Goal: Information Seeking & Learning: Learn about a topic

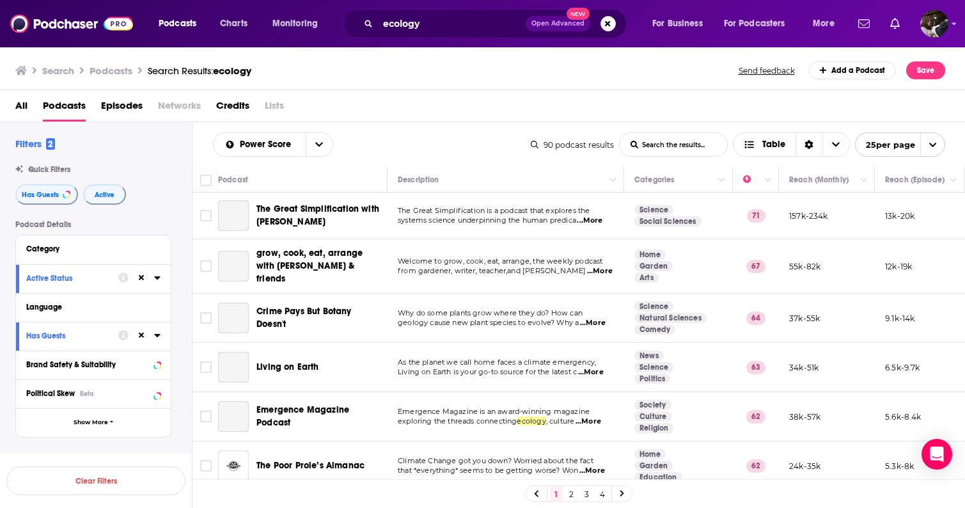
scroll to position [909, 2]
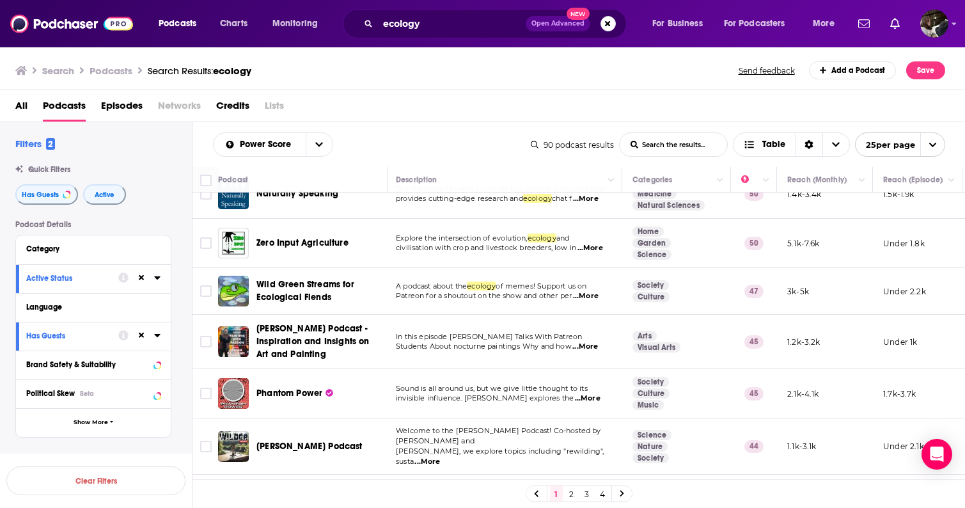
click at [612, 95] on div "All Podcasts Episodes Networks Credits Lists" at bounding box center [485, 108] width 941 height 26
click at [930, 26] on img "Logged in as etmahon" at bounding box center [935, 24] width 28 height 28
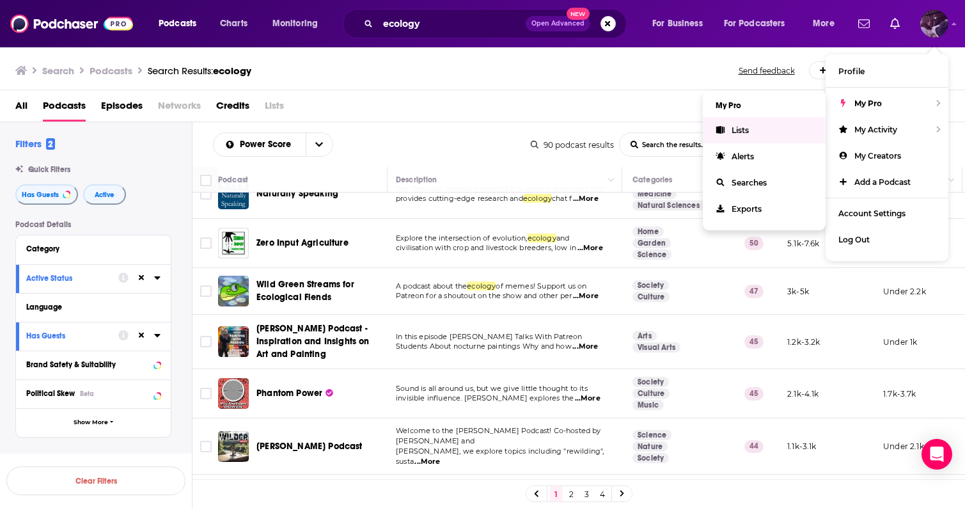
click at [743, 129] on span "Lists" at bounding box center [740, 130] width 17 height 10
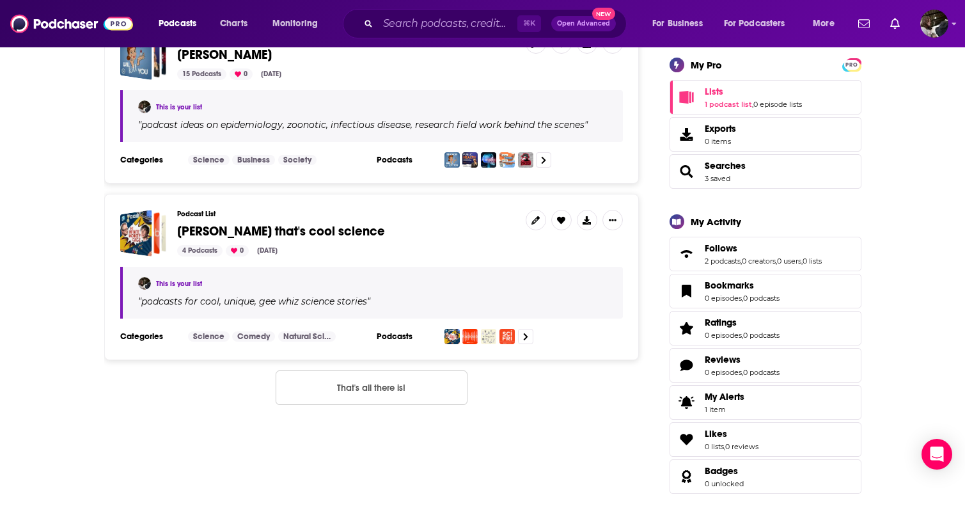
scroll to position [226, 0]
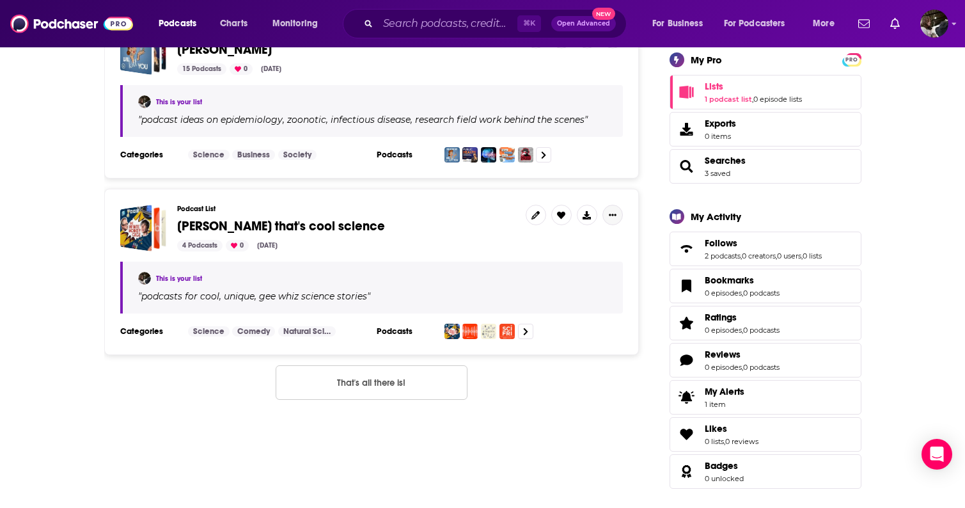
click at [612, 216] on icon "Show More Button" at bounding box center [613, 215] width 8 height 8
click at [534, 319] on button "Share" at bounding box center [569, 317] width 123 height 24
click at [616, 266] on icon "Show additional menu" at bounding box center [618, 266] width 26 height 10
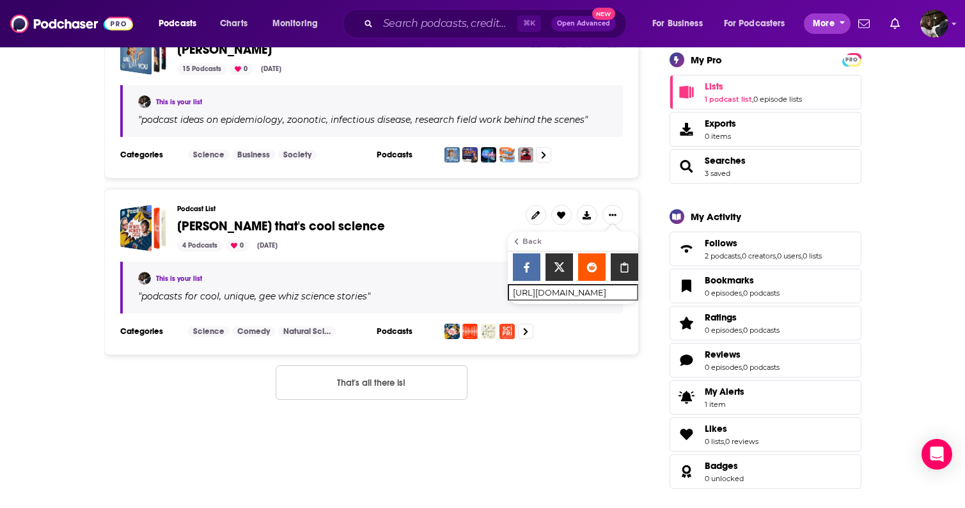
click at [822, 24] on span "More" at bounding box center [824, 24] width 22 height 18
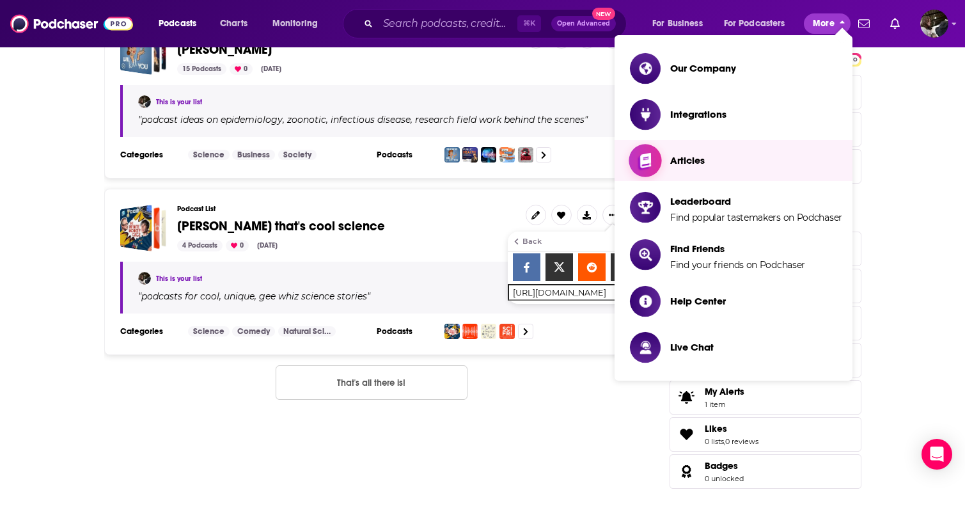
click at [747, 164] on link "Articles" at bounding box center [736, 160] width 212 height 31
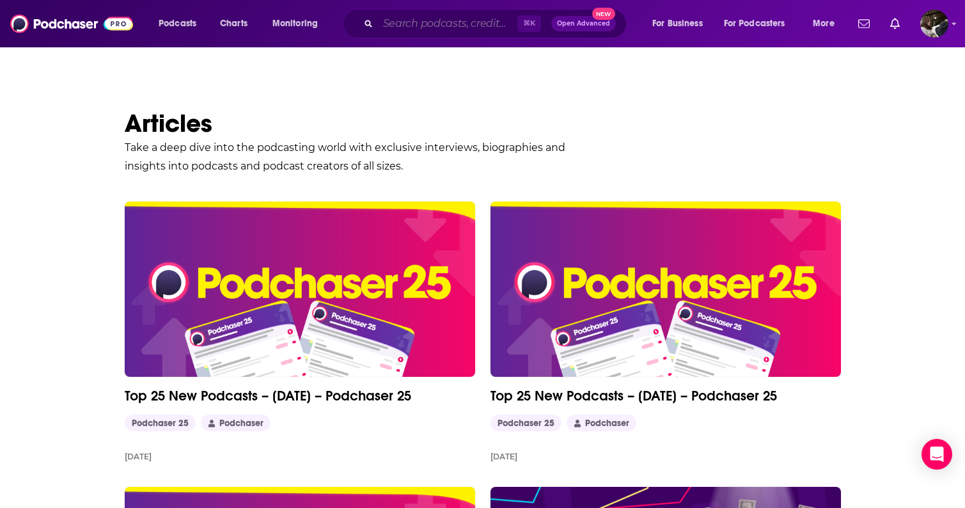
click at [436, 31] on input "Search podcasts, credits, & more..." at bounding box center [447, 23] width 139 height 20
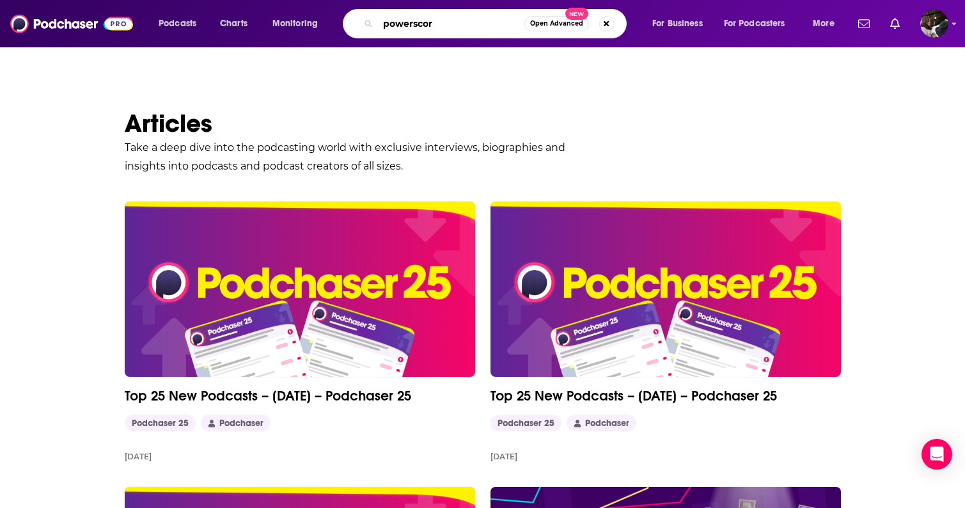
type input "powerscore"
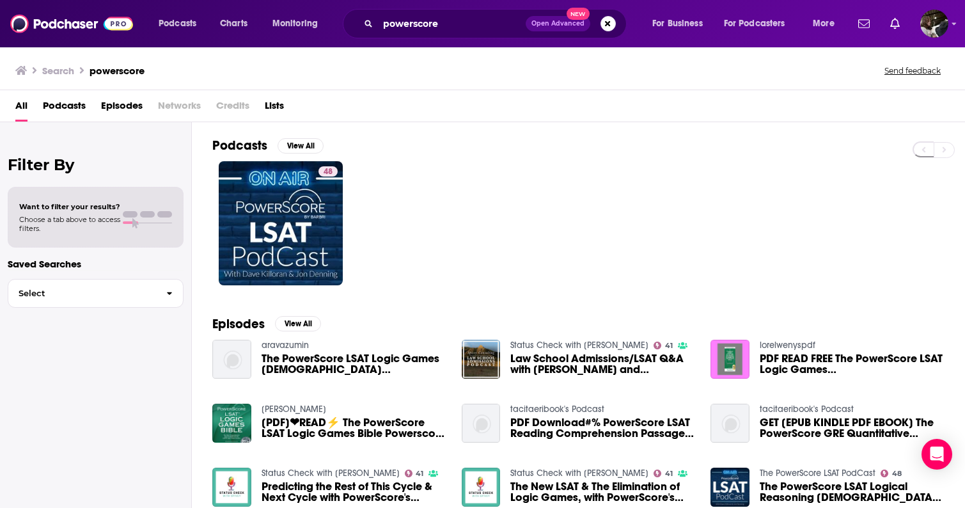
click at [65, 74] on h3 "Search" at bounding box center [58, 71] width 32 height 12
click at [22, 109] on span "All" at bounding box center [21, 108] width 12 height 26
click at [190, 22] on span "Podcasts" at bounding box center [178, 24] width 38 height 18
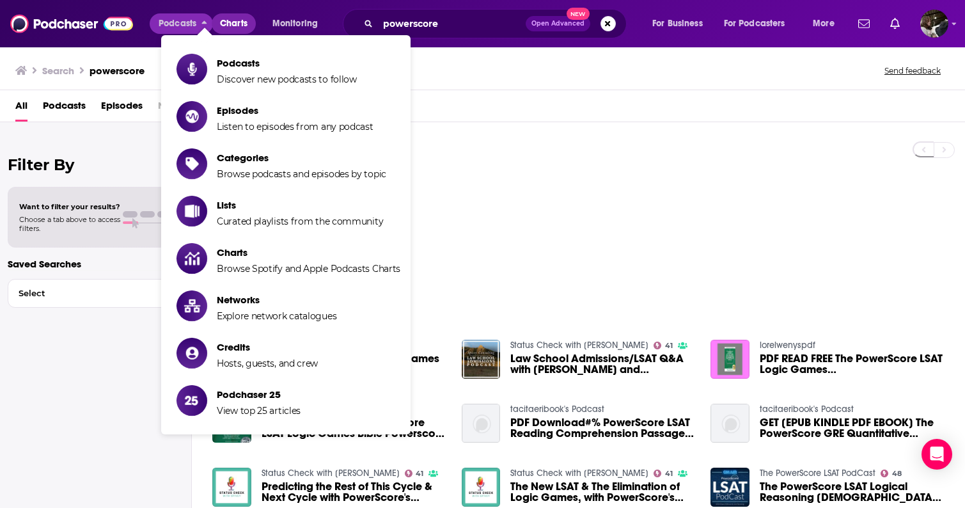
click at [223, 22] on span "Charts" at bounding box center [234, 24] width 28 height 18
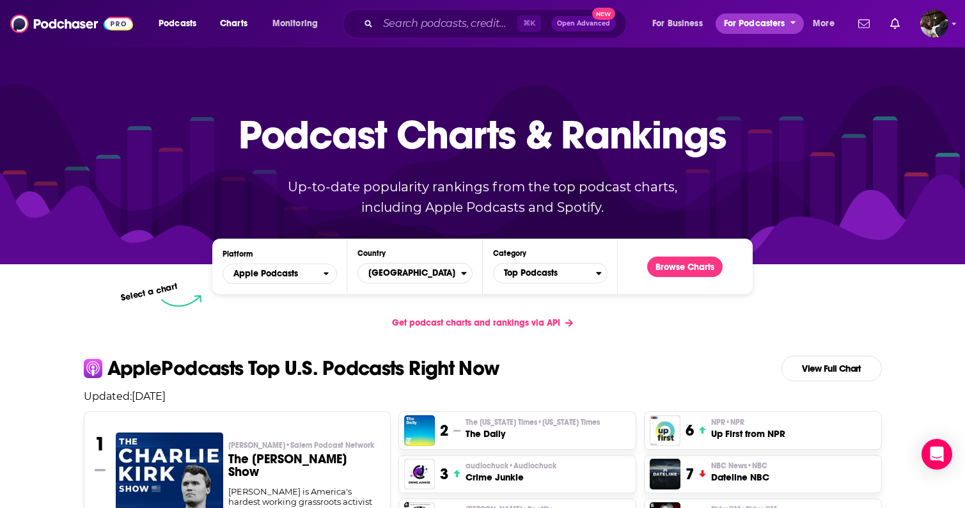
click at [775, 23] on span "For Podcasters" at bounding box center [754, 24] width 61 height 18
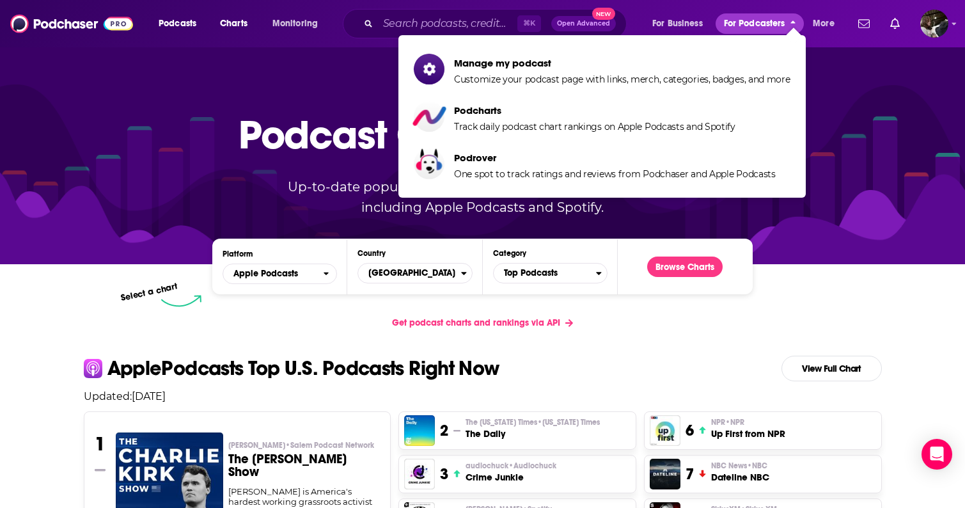
click at [775, 23] on span "For Podcasters" at bounding box center [754, 24] width 61 height 18
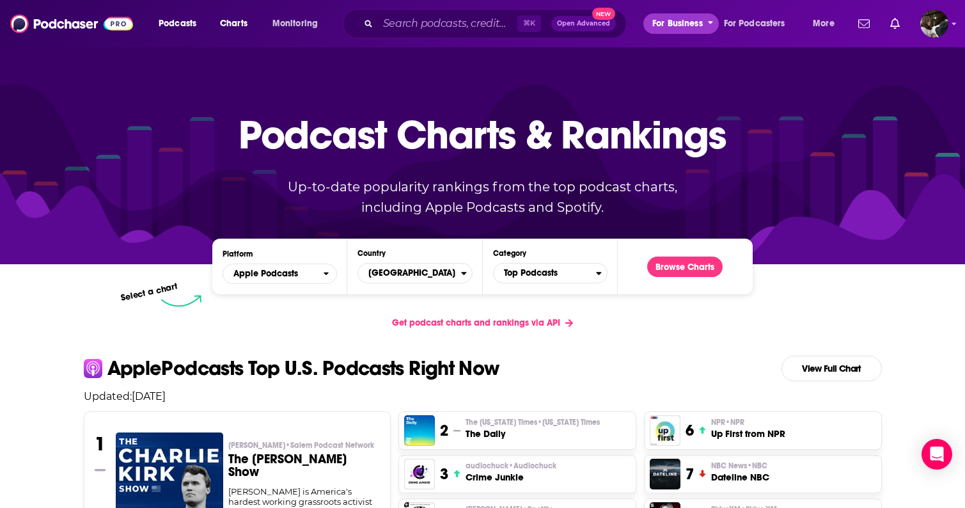
click at [699, 26] on span "For Business" at bounding box center [678, 24] width 51 height 18
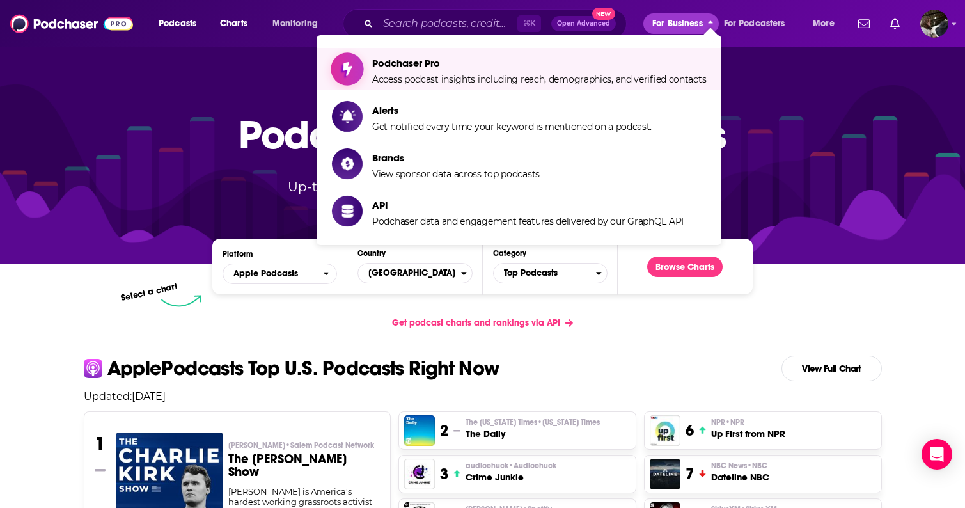
click at [665, 67] on span "Podchaser Pro" at bounding box center [539, 63] width 334 height 12
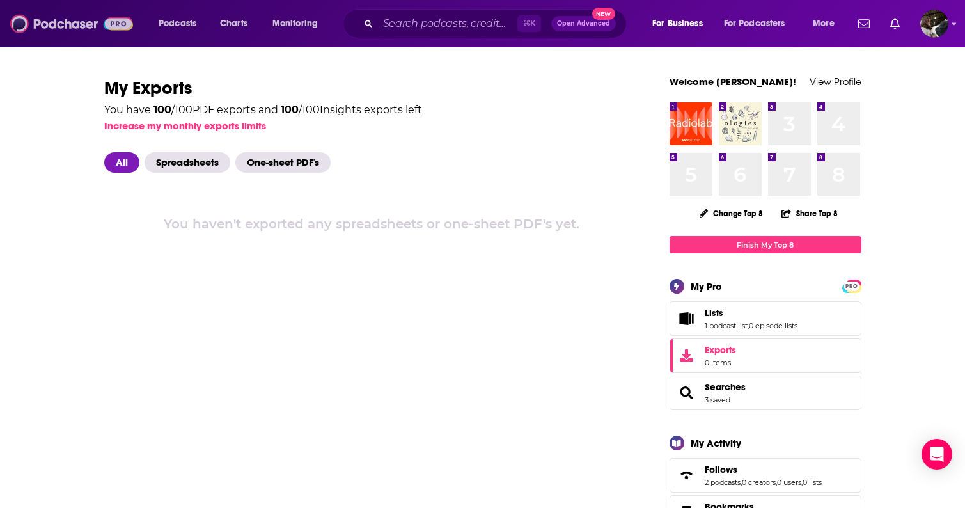
click at [94, 23] on img at bounding box center [71, 24] width 123 height 24
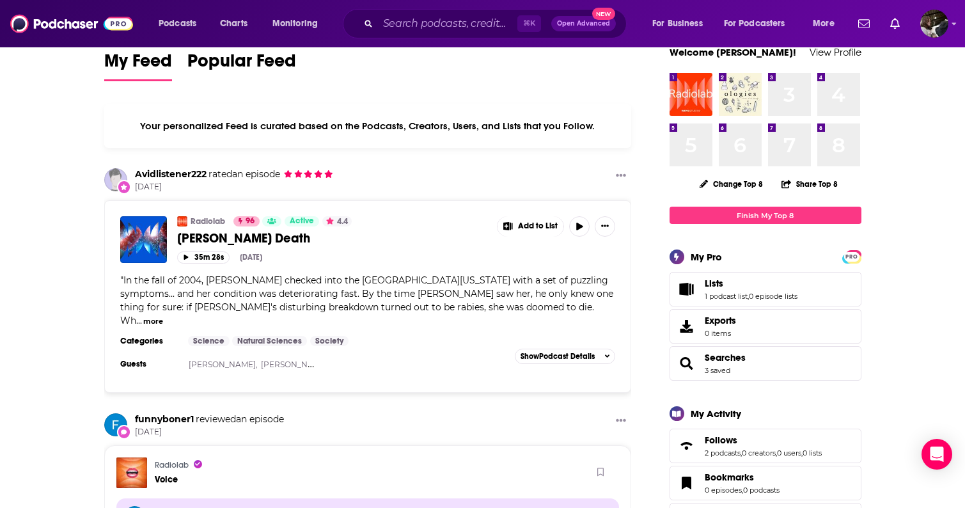
scroll to position [68, 0]
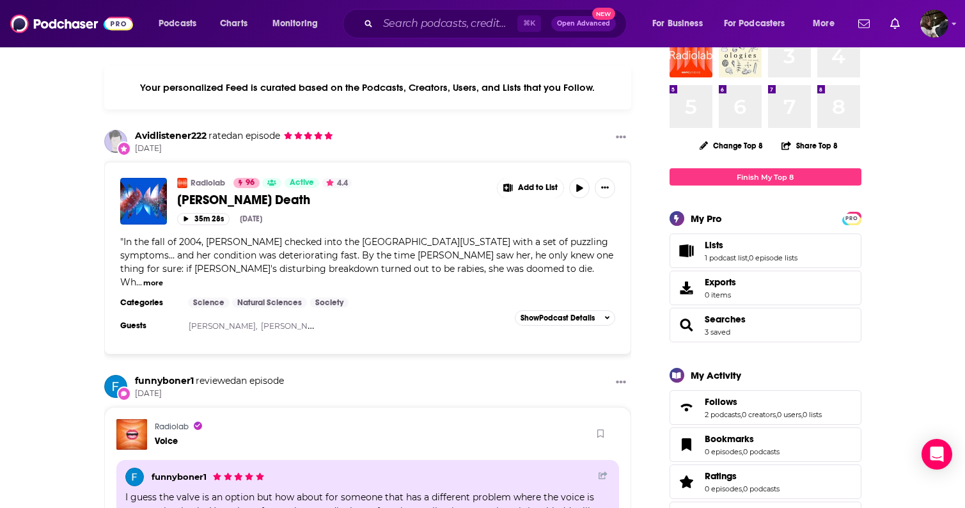
click at [756, 313] on span "Searches 3 saved" at bounding box center [766, 325] width 192 height 35
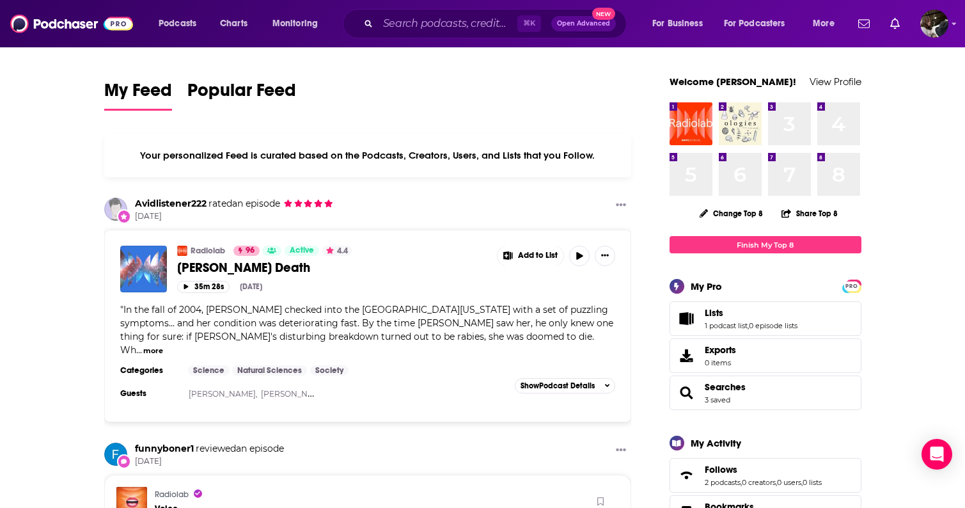
click at [148, 266] on img "Rodney v. Death" at bounding box center [143, 269] width 47 height 47
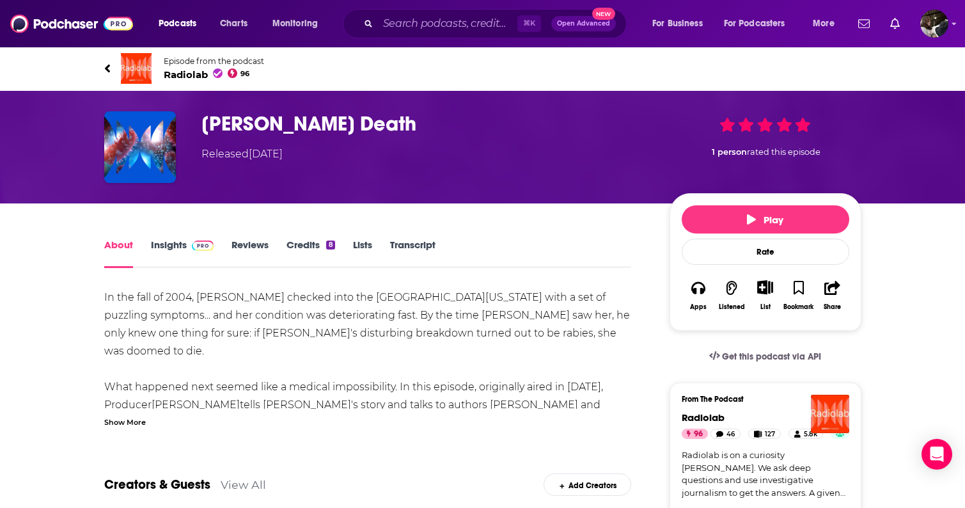
click at [170, 242] on link "Insights" at bounding box center [182, 253] width 63 height 29
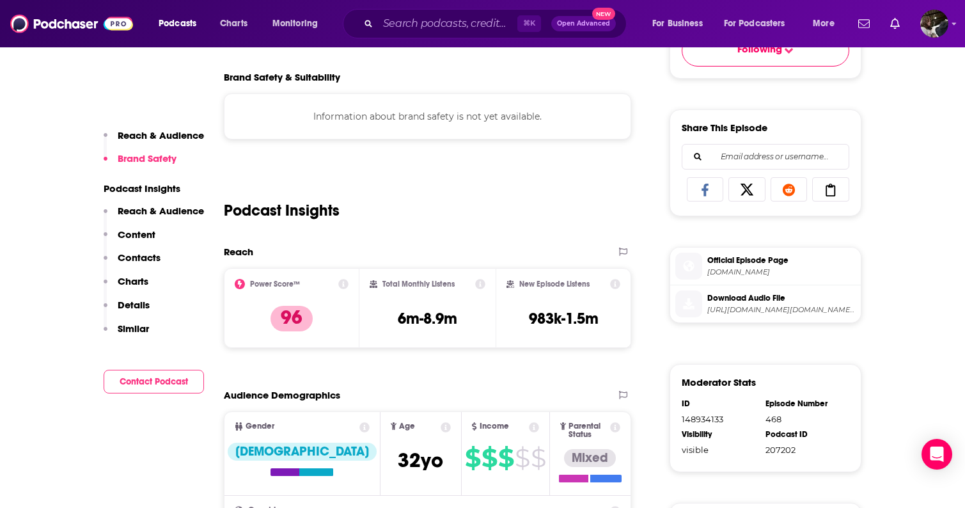
scroll to position [476, 0]
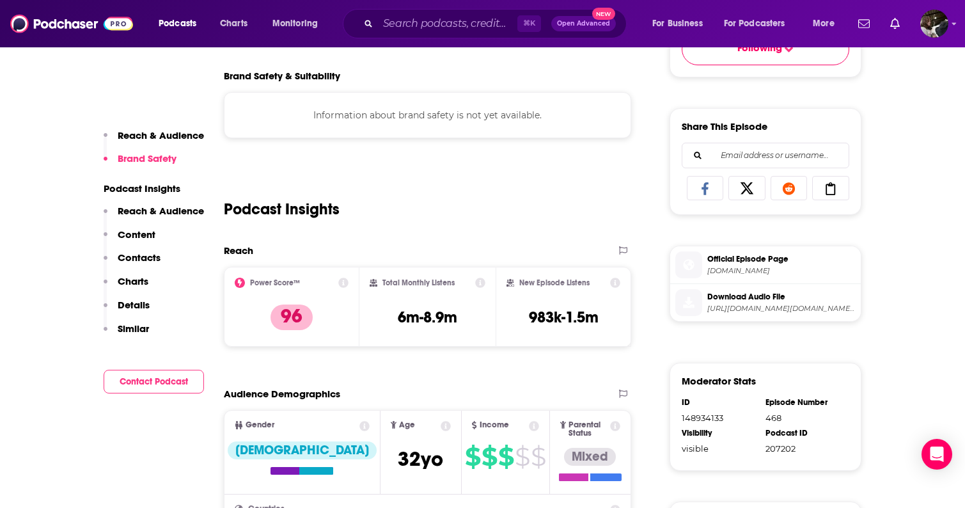
click at [342, 280] on icon at bounding box center [343, 283] width 10 height 10
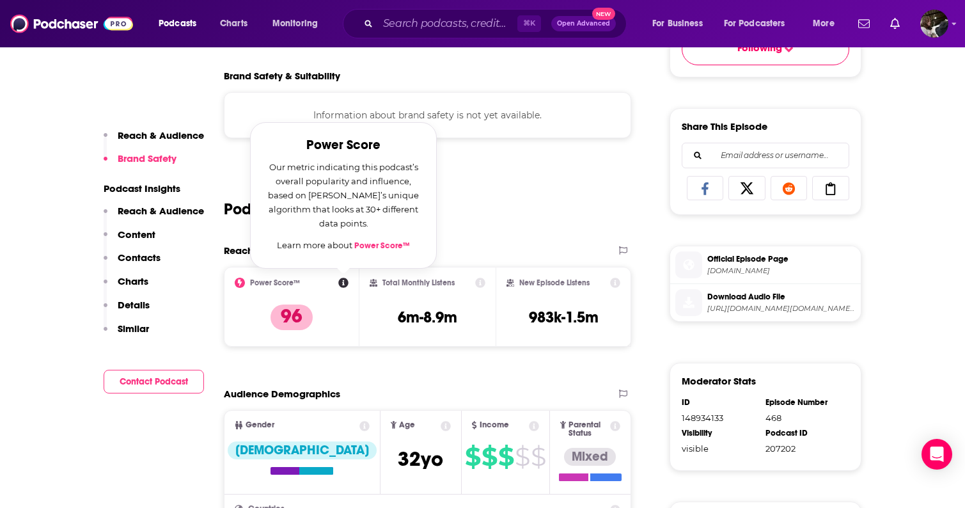
click at [365, 246] on link "Power Score™" at bounding box center [382, 246] width 56 height 10
